Goal: Find specific page/section: Find specific page/section

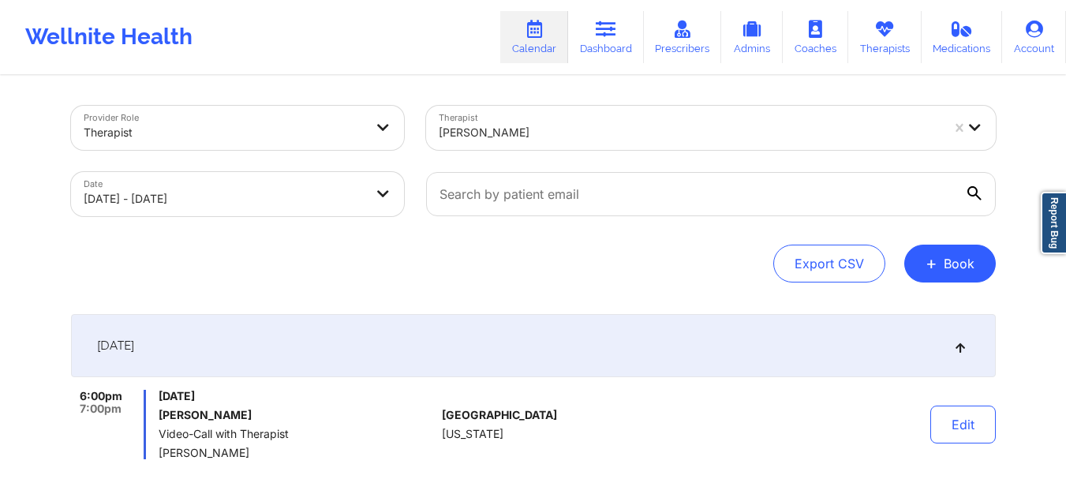
click at [602, 144] on div "[PERSON_NAME]" at bounding box center [690, 132] width 502 height 35
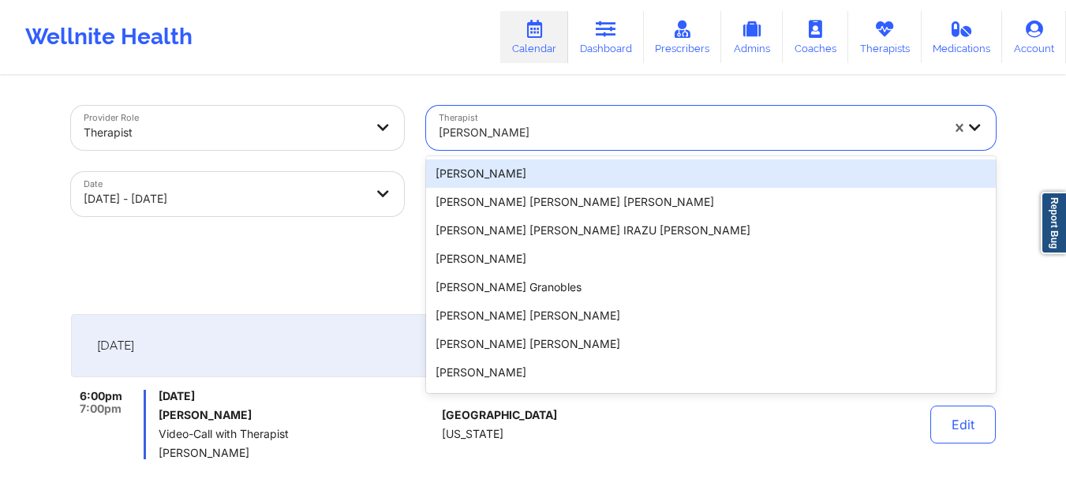
paste input "[PERSON_NAME]"
type input "[PERSON_NAME]"
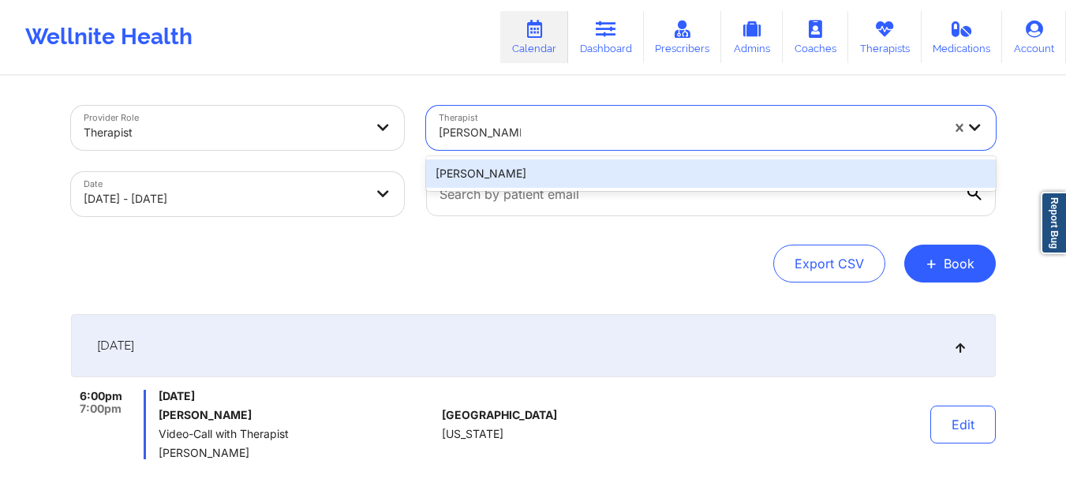
click at [606, 180] on div "[PERSON_NAME]" at bounding box center [711, 173] width 570 height 28
click at [606, 180] on input "text" at bounding box center [711, 194] width 570 height 44
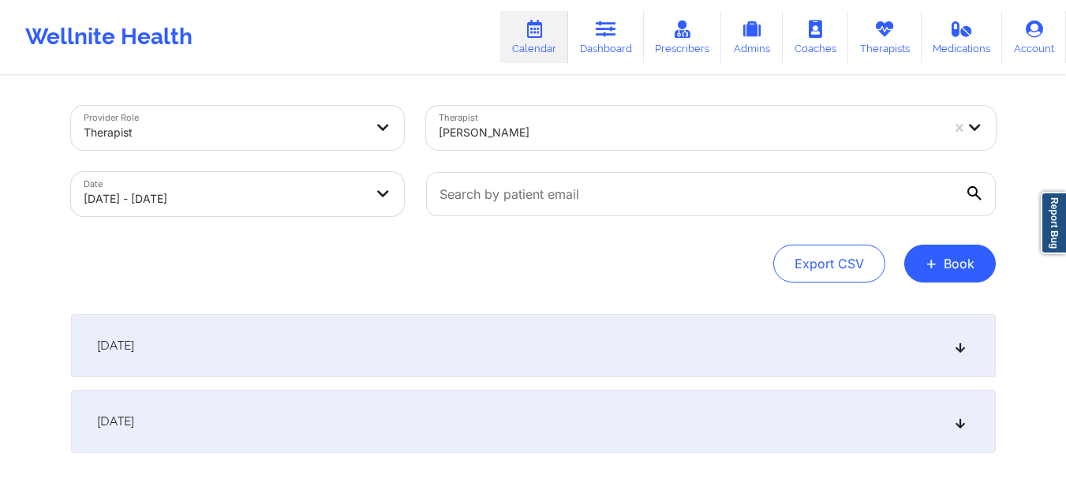
click at [653, 332] on div "[DATE]" at bounding box center [533, 345] width 925 height 63
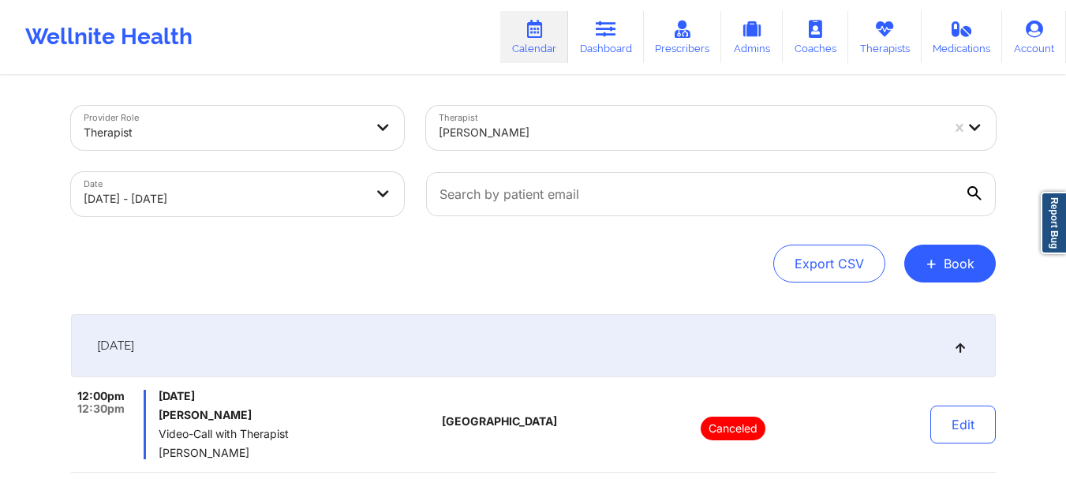
click at [543, 127] on div at bounding box center [690, 132] width 502 height 19
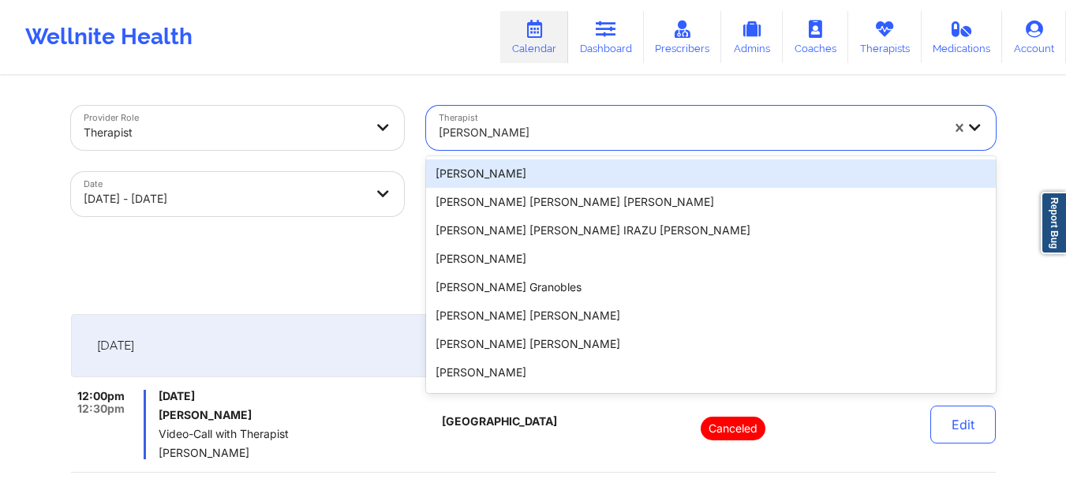
paste input "[PERSON_NAME]-[PERSON_NAME]"
type input "[PERSON_NAME]-[PERSON_NAME]"
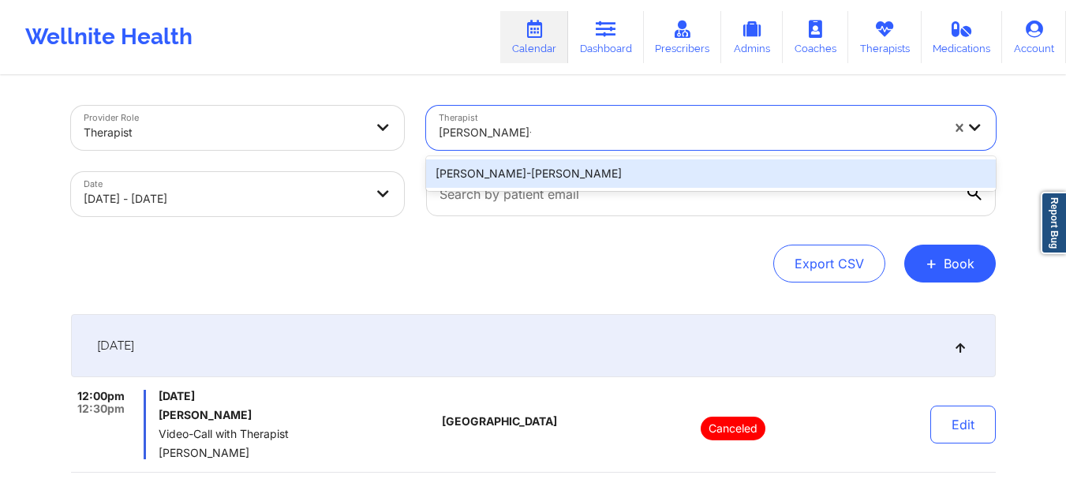
click at [571, 180] on div "[PERSON_NAME]-[PERSON_NAME]" at bounding box center [711, 173] width 570 height 28
click at [571, 180] on input "text" at bounding box center [711, 194] width 570 height 44
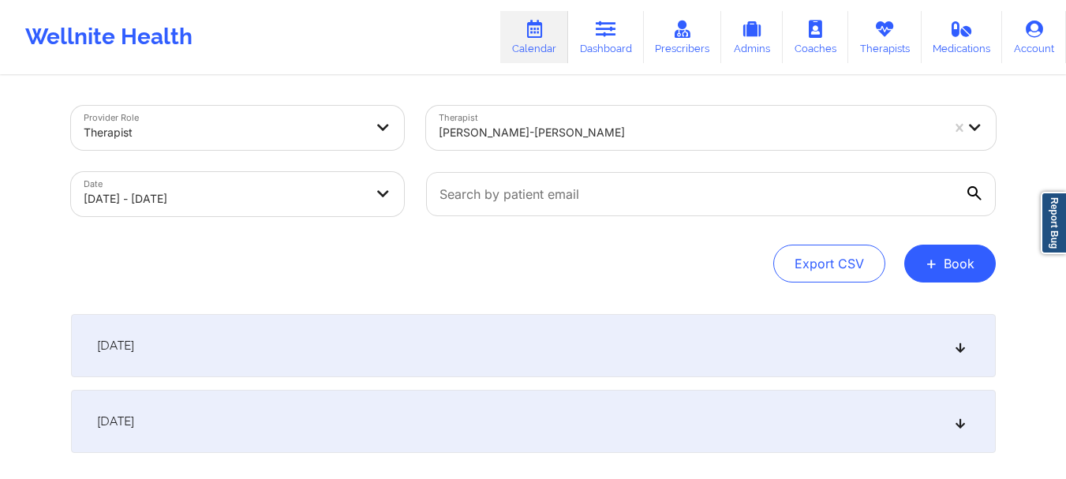
click at [657, 349] on div "[DATE]" at bounding box center [533, 345] width 925 height 63
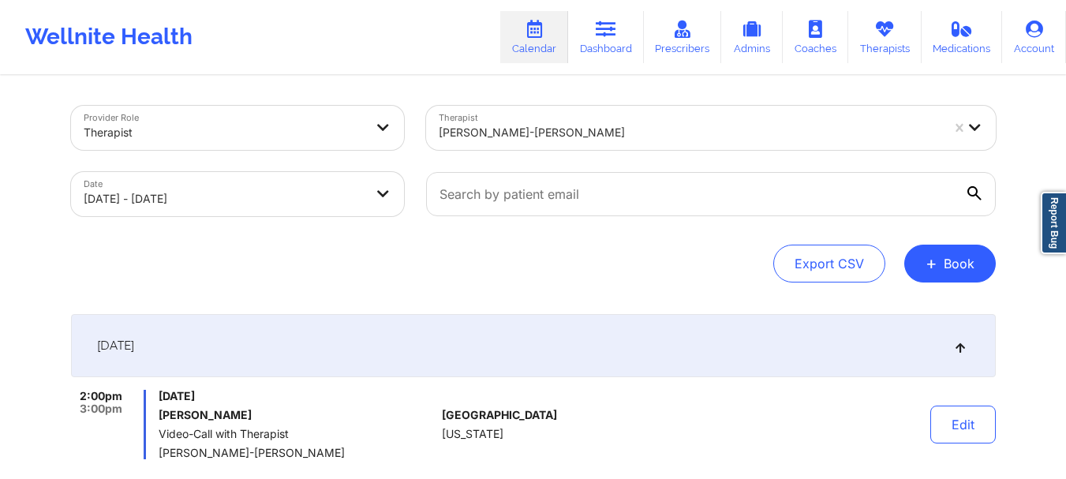
click at [373, 134] on div at bounding box center [385, 128] width 38 height 44
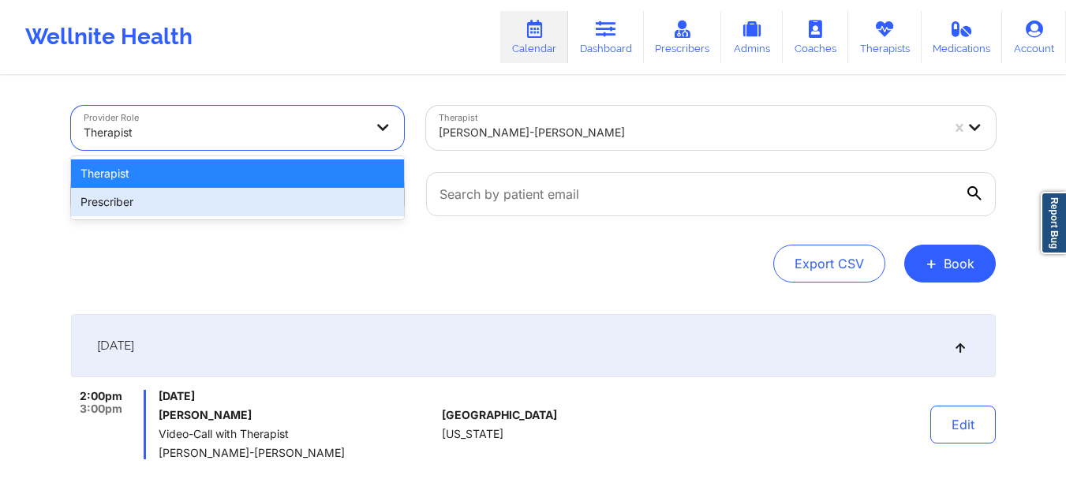
click at [286, 203] on div "Prescriber" at bounding box center [237, 202] width 333 height 28
select select "2025-9"
select select "2025-10"
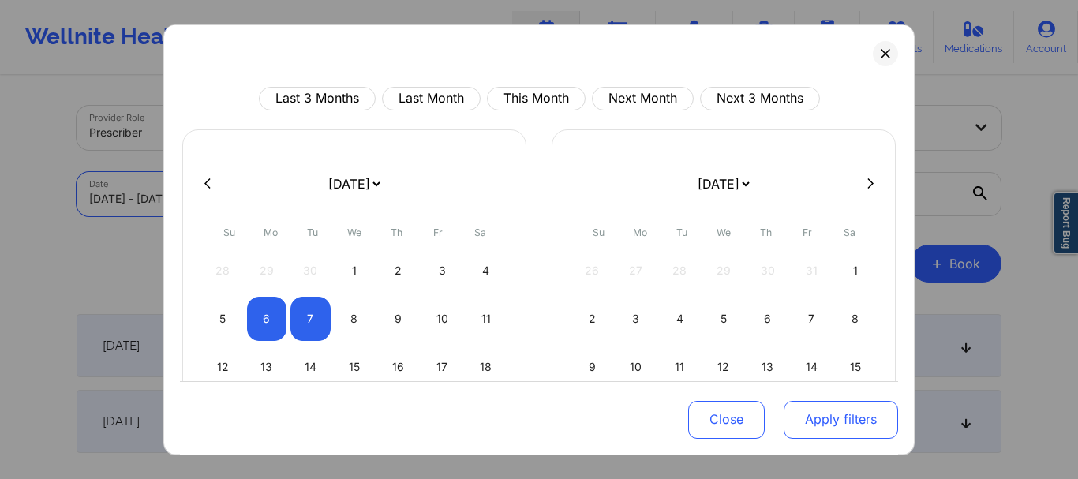
click at [823, 419] on button "Apply filters" at bounding box center [841, 420] width 114 height 38
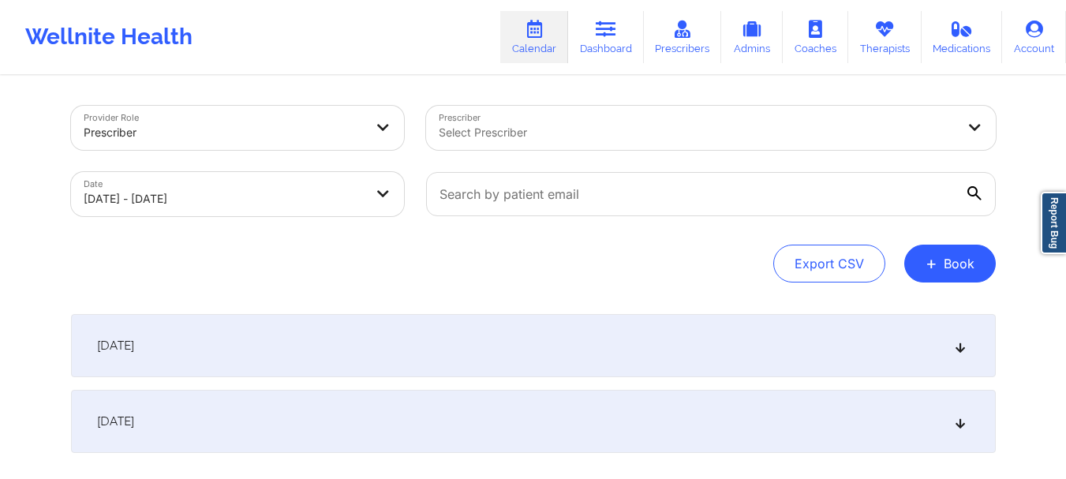
click at [509, 132] on div at bounding box center [698, 132] width 518 height 19
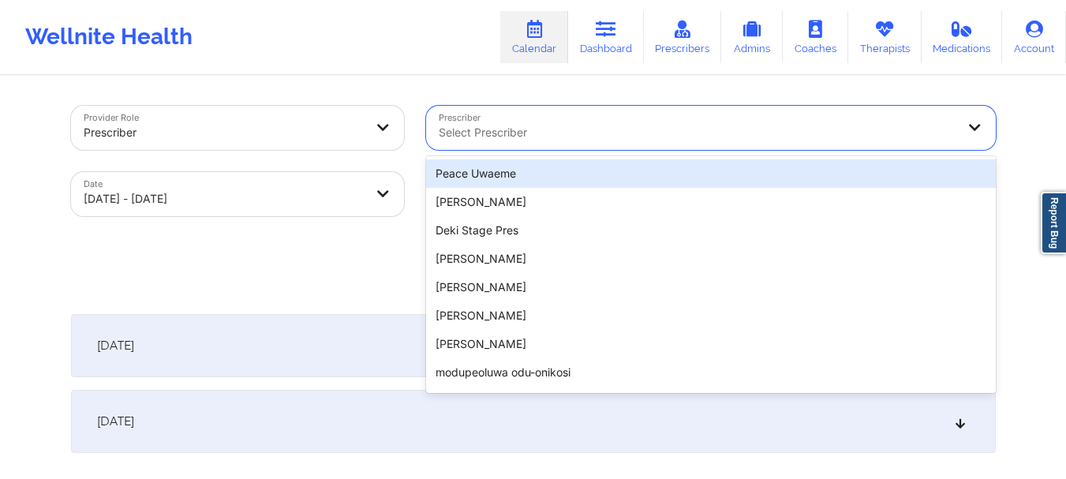
paste input "[PERSON_NAME]"
type input "[PERSON_NAME]"
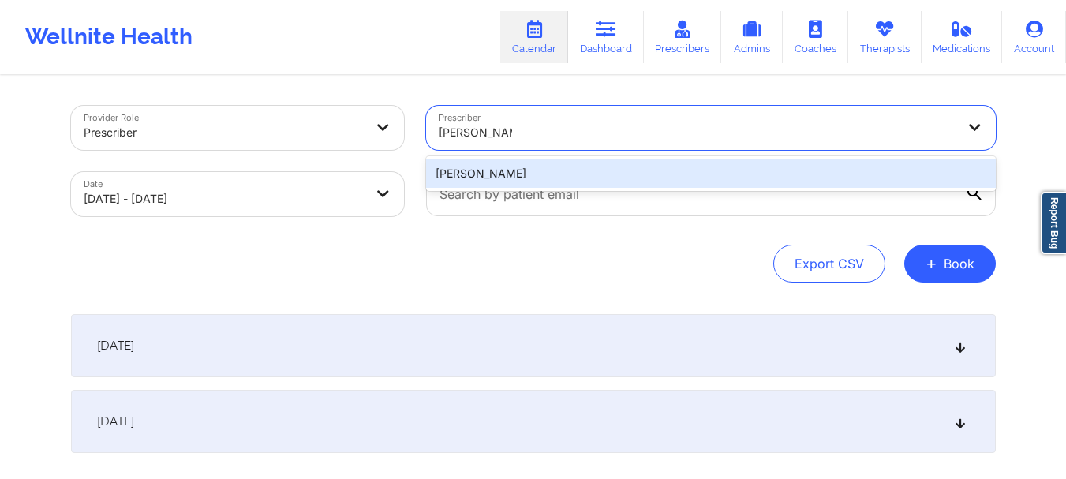
click at [646, 177] on div "[PERSON_NAME]" at bounding box center [711, 173] width 570 height 28
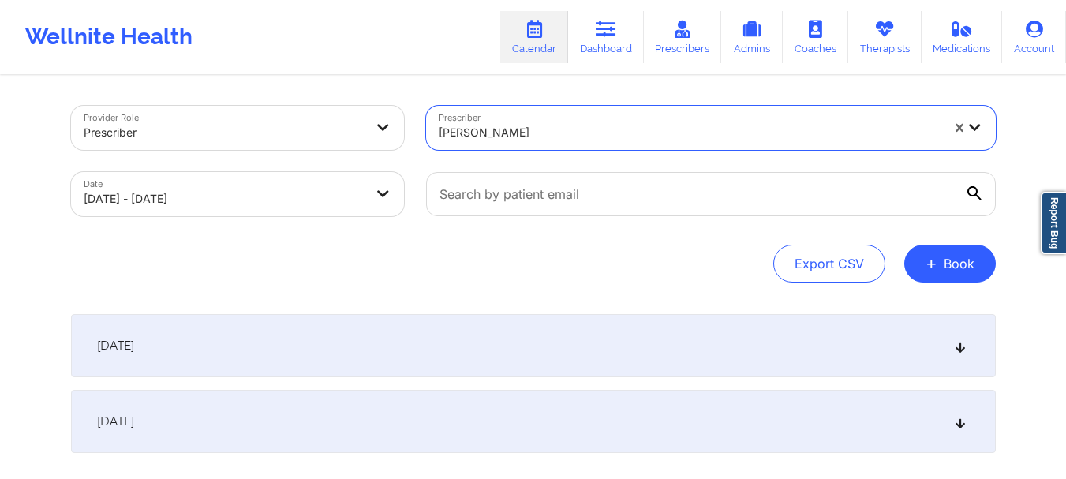
click at [594, 347] on div "[DATE]" at bounding box center [533, 345] width 925 height 63
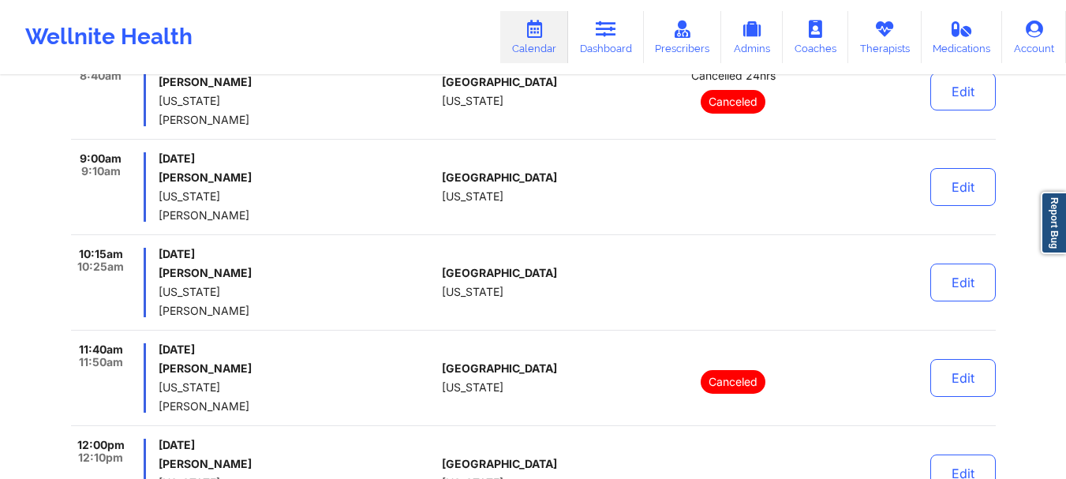
scroll to position [237, 0]
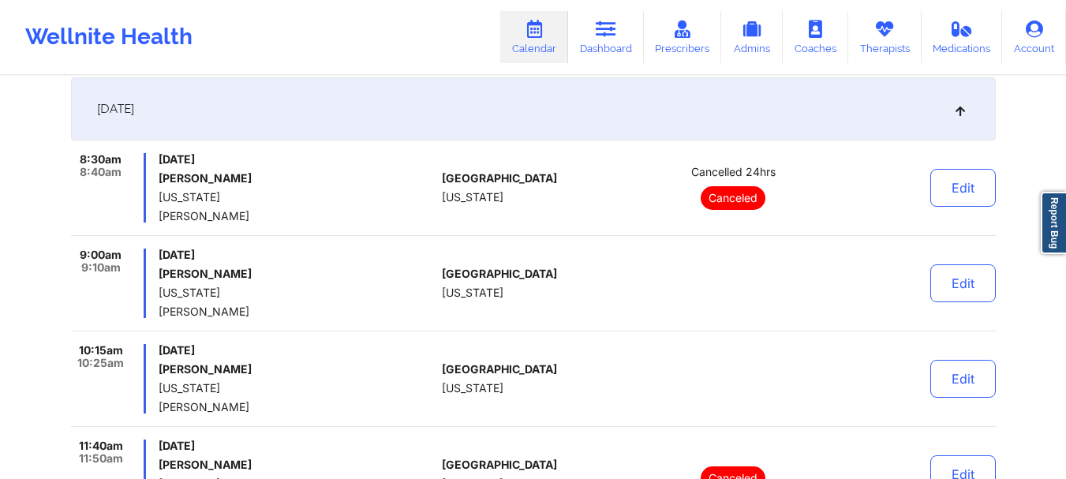
click at [545, 186] on div "[GEOGRAPHIC_DATA] [US_STATE]" at bounding box center [529, 187] width 175 height 69
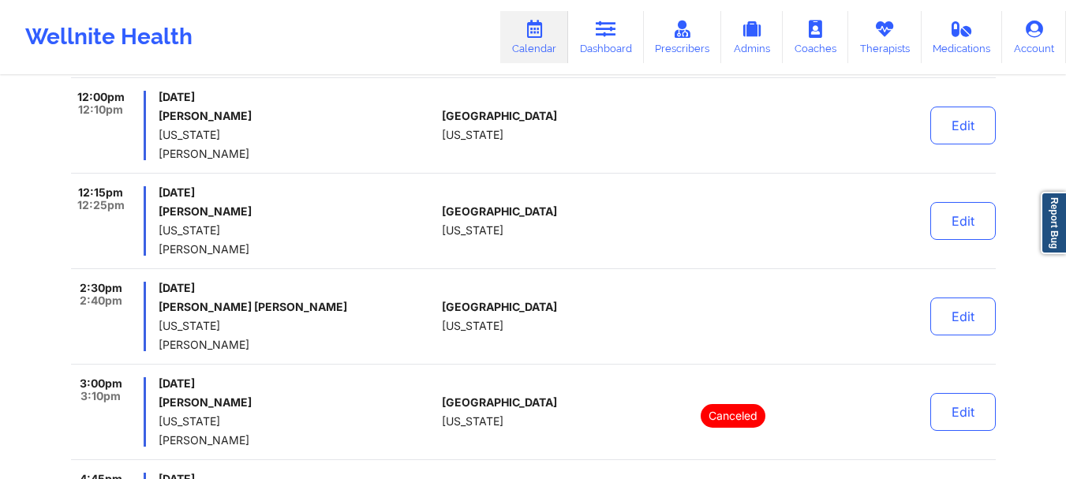
scroll to position [710, 0]
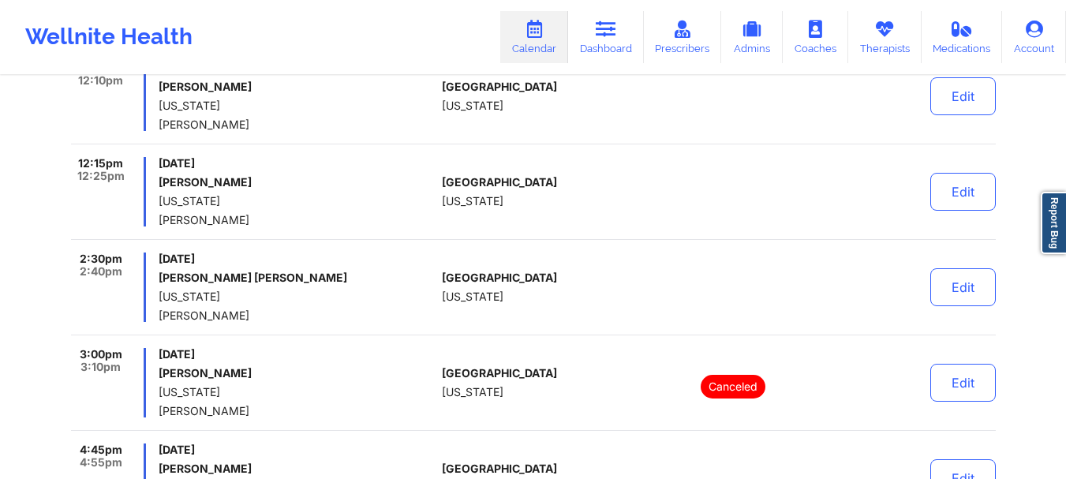
drag, startPoint x: 447, startPoint y: 194, endPoint x: 450, endPoint y: 208, distance: 14.6
click at [447, 195] on span "[US_STATE]" at bounding box center [473, 201] width 62 height 13
click at [433, 228] on div "12:15pm 12:25pm [DATE] [PERSON_NAME] [US_STATE] [PERSON_NAME] [GEOGRAPHIC_DATA]…" at bounding box center [533, 198] width 925 height 83
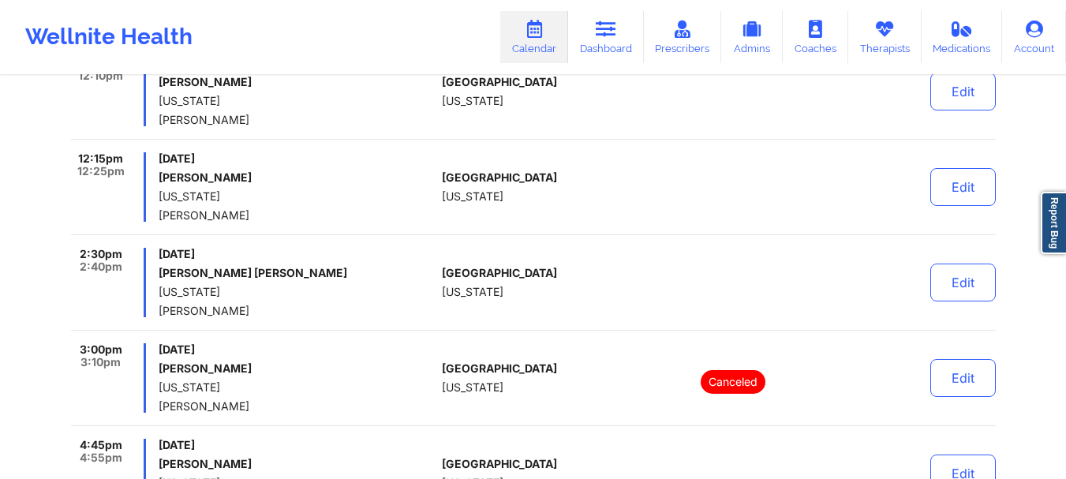
scroll to position [868, 0]
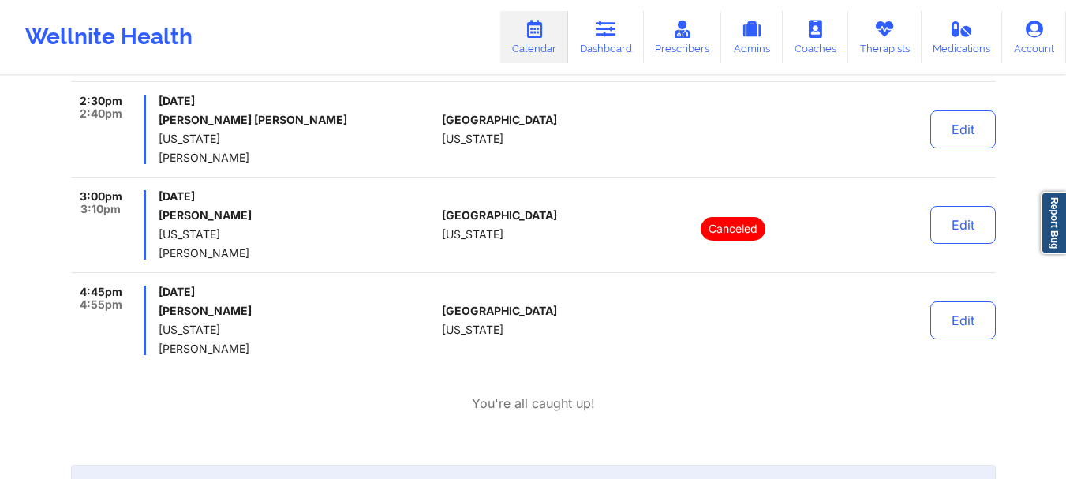
click at [538, 162] on div "[GEOGRAPHIC_DATA] [US_STATE]" at bounding box center [529, 129] width 175 height 69
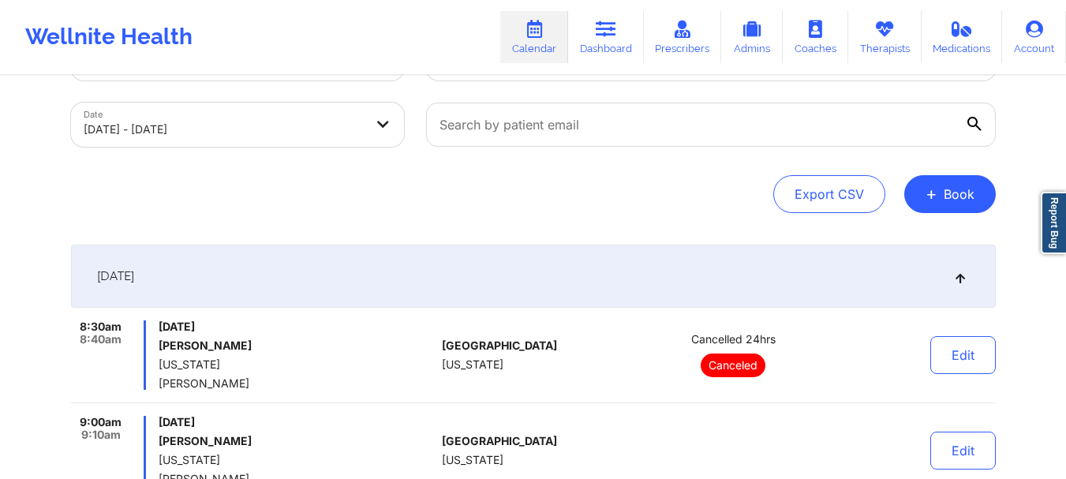
scroll to position [0, 0]
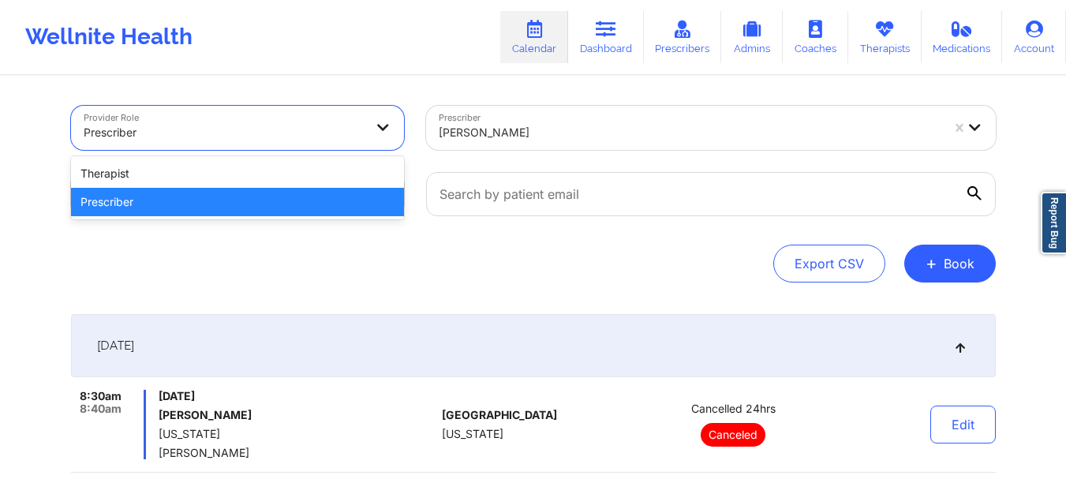
click at [321, 129] on div at bounding box center [224, 132] width 281 height 19
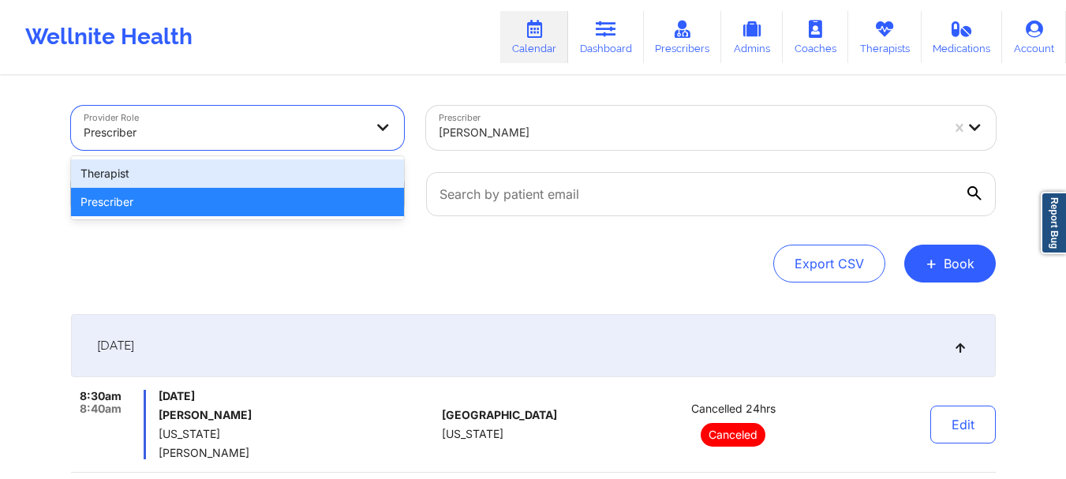
click at [294, 171] on div "Therapist" at bounding box center [237, 173] width 333 height 28
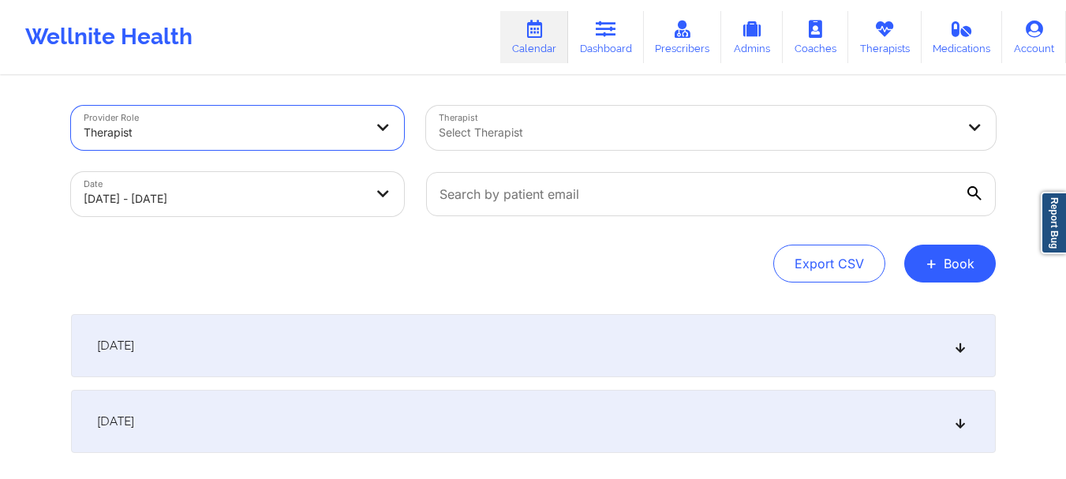
select select "2025-9"
select select "2025-10"
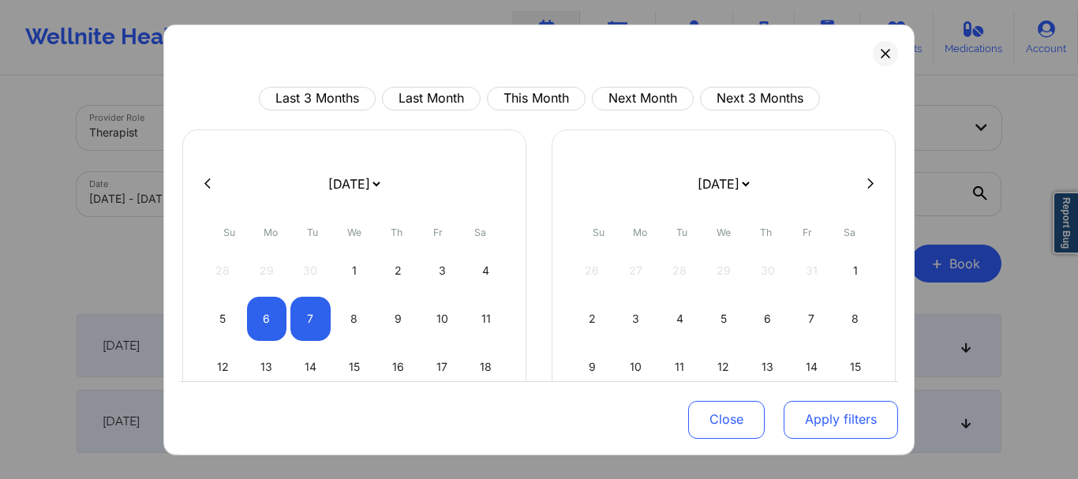
click at [829, 426] on button "Apply filters" at bounding box center [841, 420] width 114 height 38
